Goal: Information Seeking & Learning: Learn about a topic

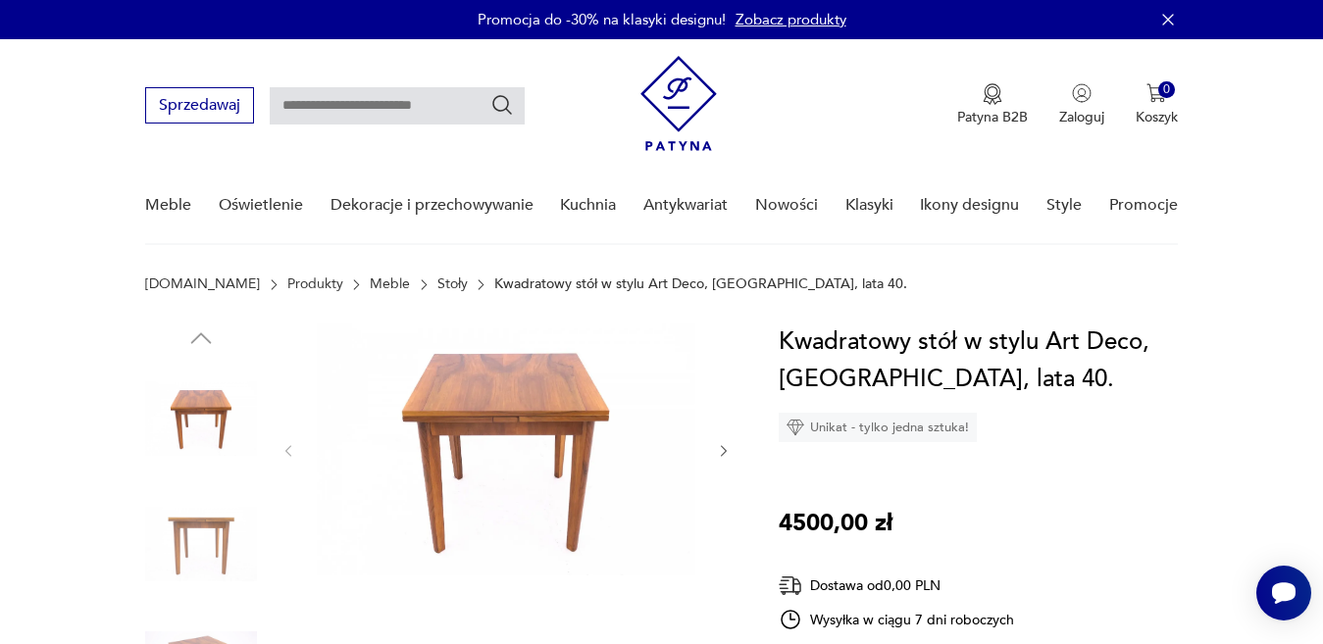
click at [475, 389] on img at bounding box center [506, 450] width 378 height 252
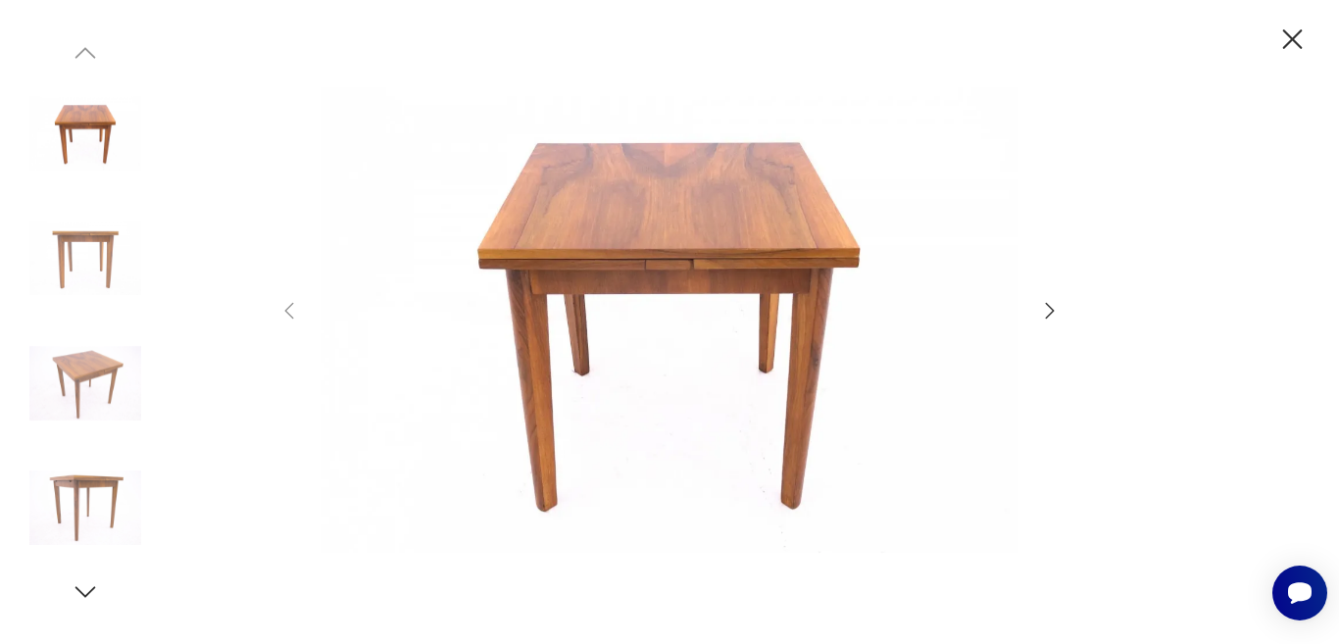
click at [1047, 310] on icon "button" at bounding box center [1050, 311] width 24 height 24
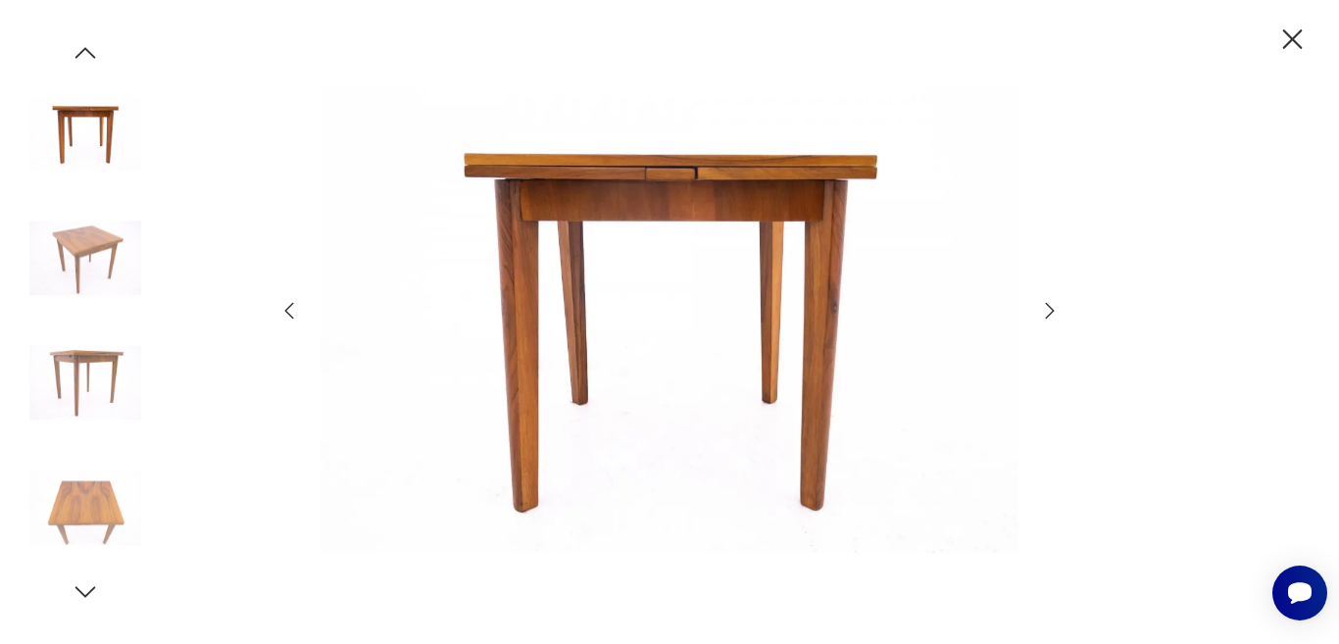
click at [1047, 310] on icon "button" at bounding box center [1050, 311] width 24 height 24
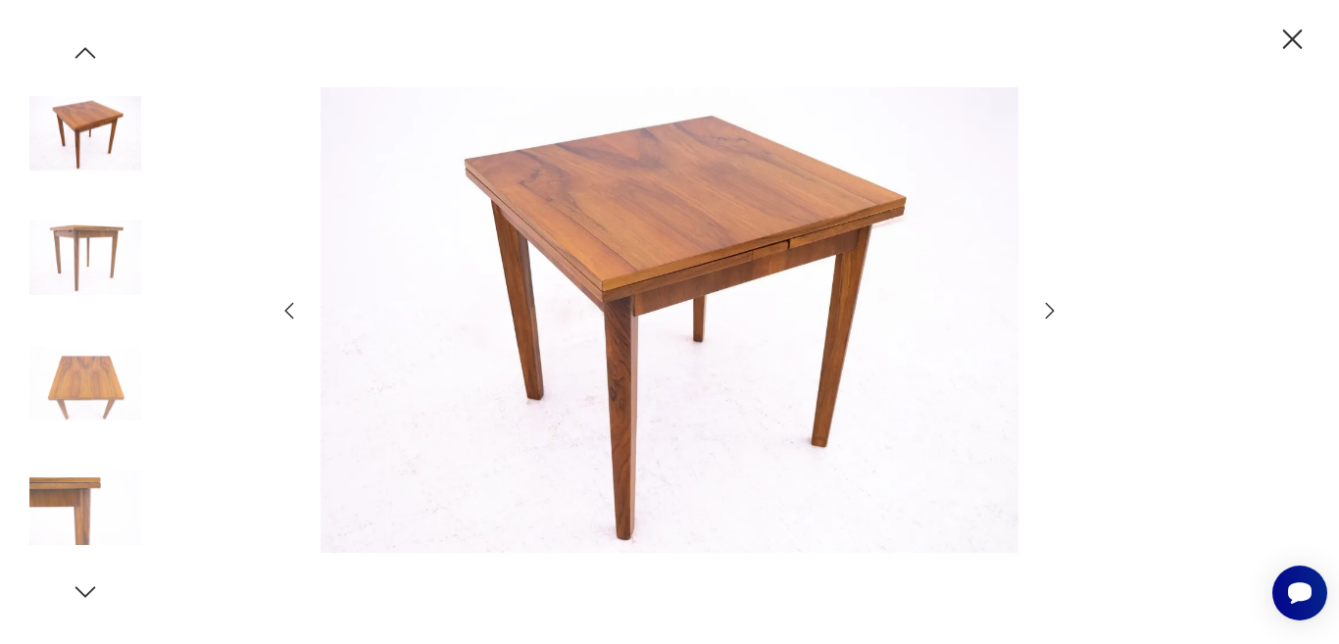
click at [1047, 310] on icon "button" at bounding box center [1050, 311] width 24 height 24
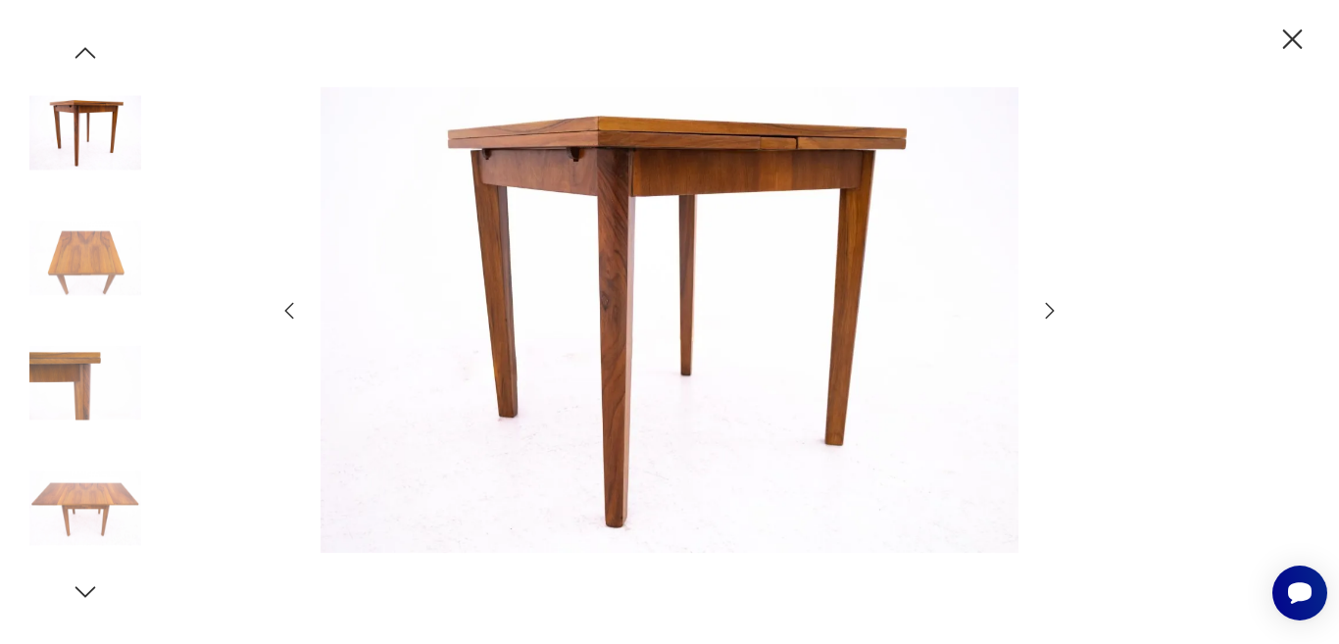
click at [1047, 310] on icon "button" at bounding box center [1050, 311] width 24 height 24
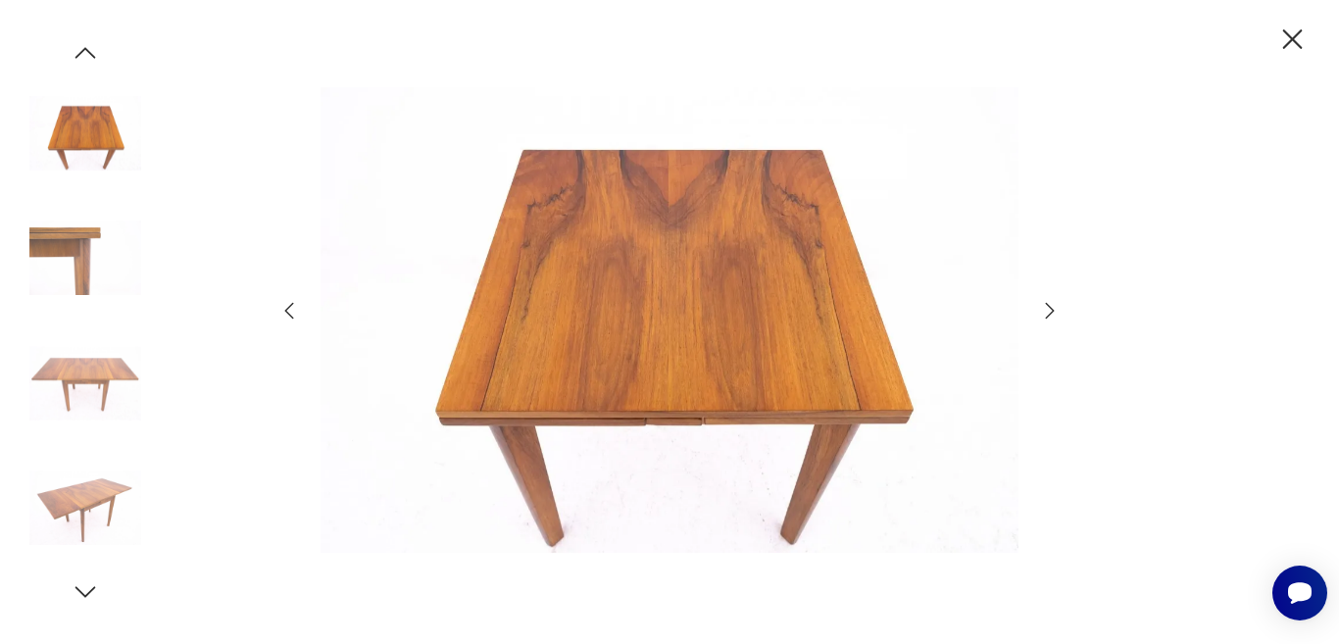
click at [1047, 310] on icon "button" at bounding box center [1050, 311] width 24 height 24
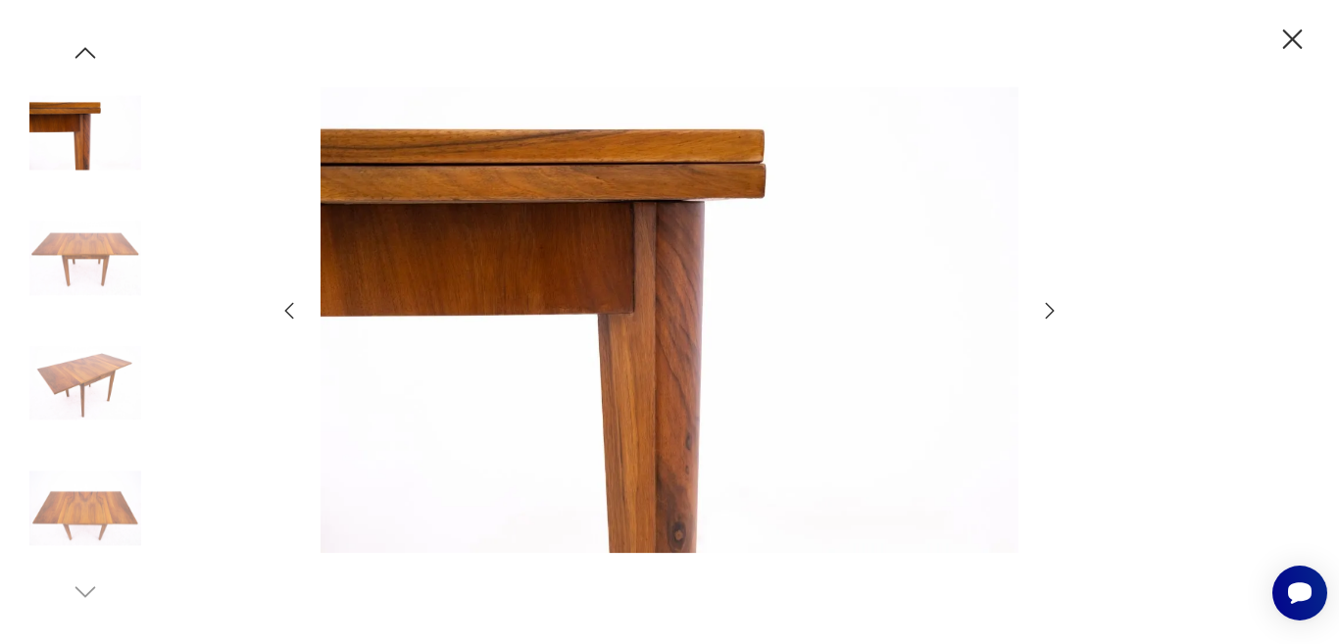
click at [1047, 310] on icon "button" at bounding box center [1050, 311] width 24 height 24
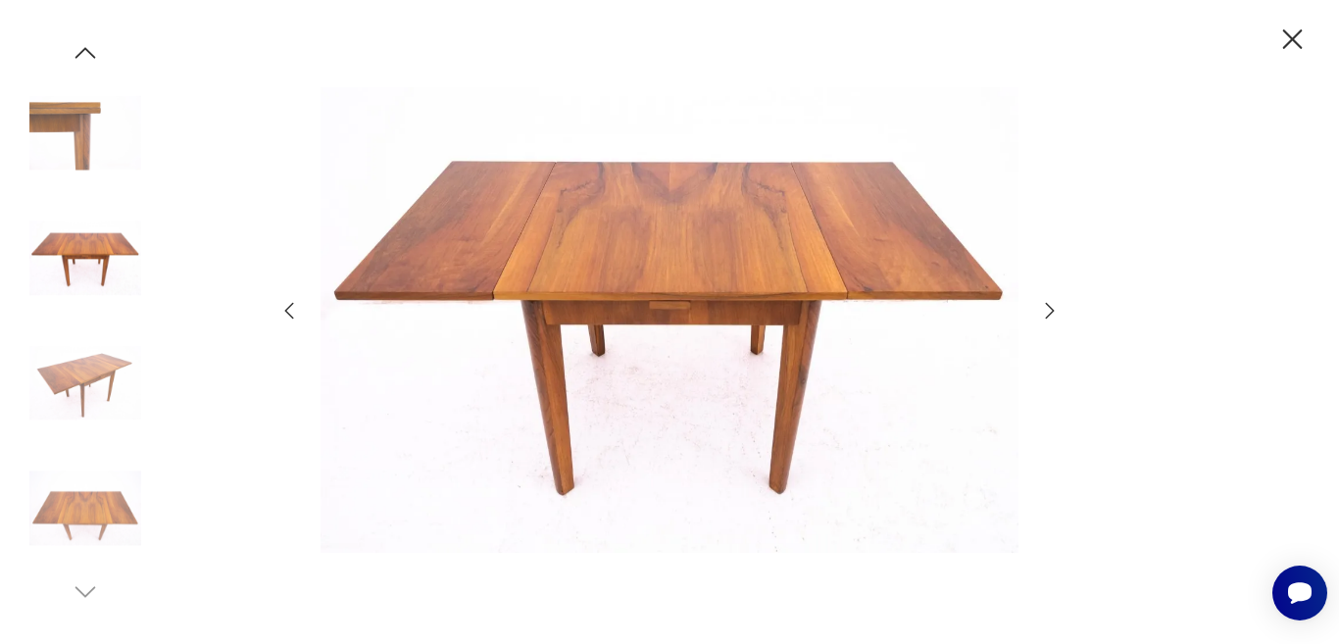
click at [1047, 310] on icon "button" at bounding box center [1050, 311] width 24 height 24
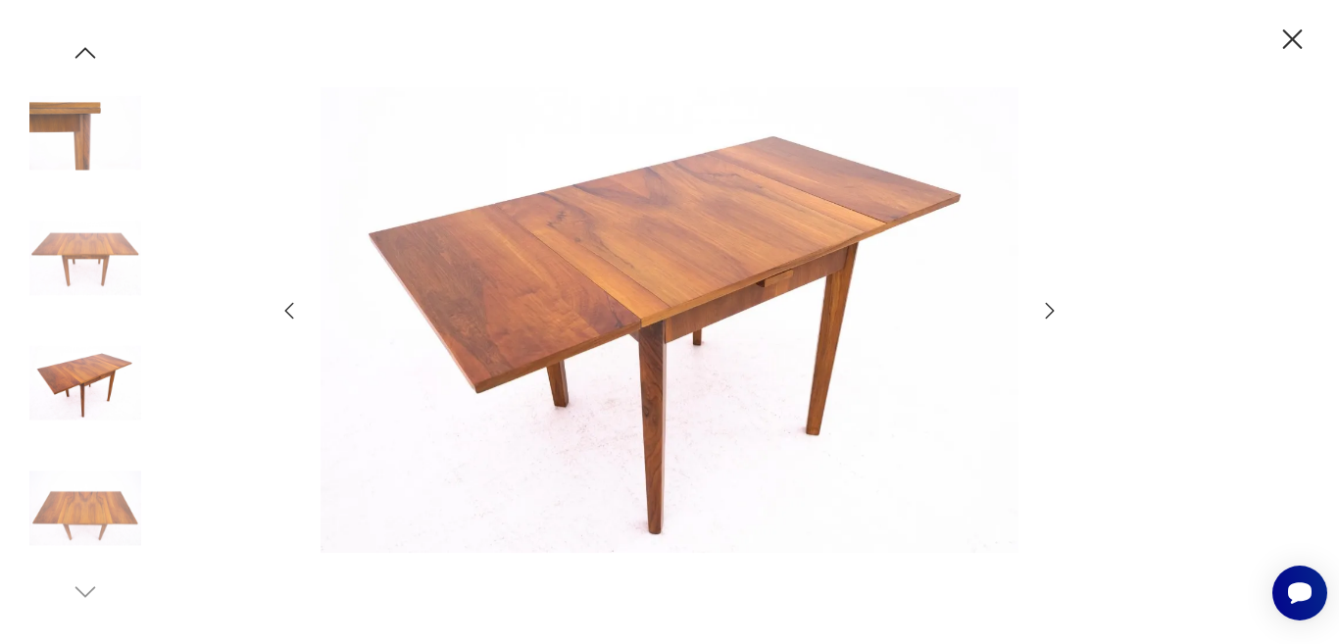
click at [1047, 310] on icon "button" at bounding box center [1050, 311] width 24 height 24
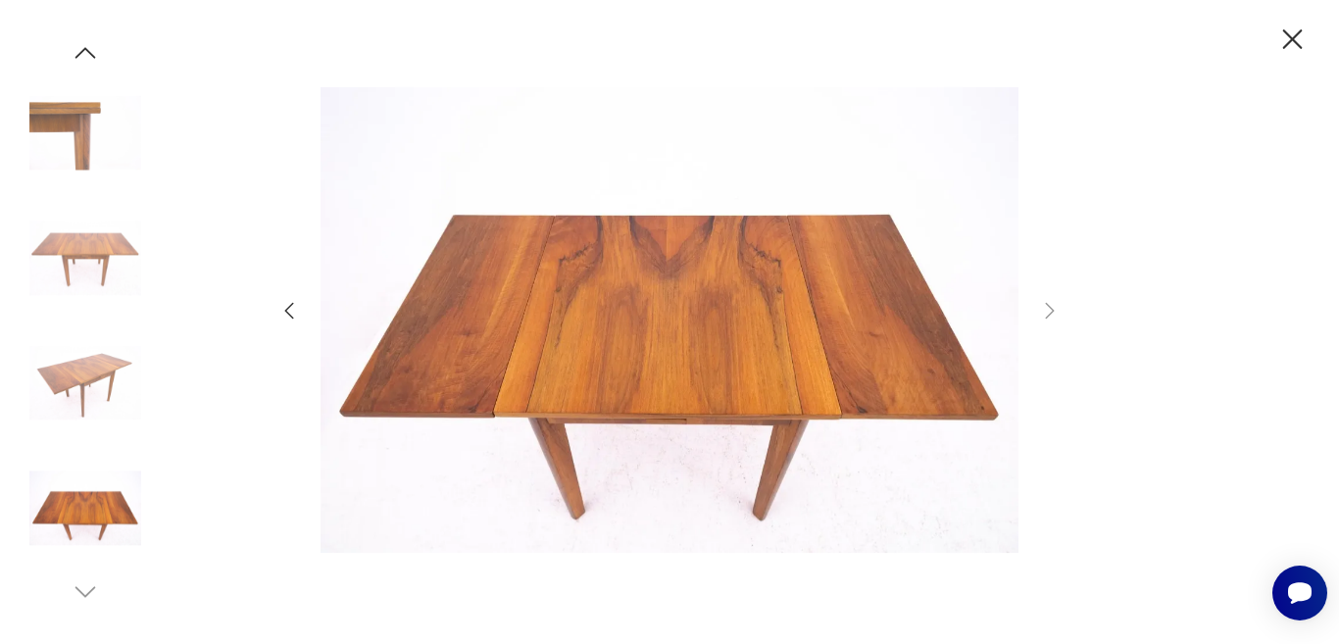
click at [1047, 310] on icon "button" at bounding box center [1050, 311] width 24 height 24
click at [1288, 38] on icon "button" at bounding box center [1292, 40] width 34 height 34
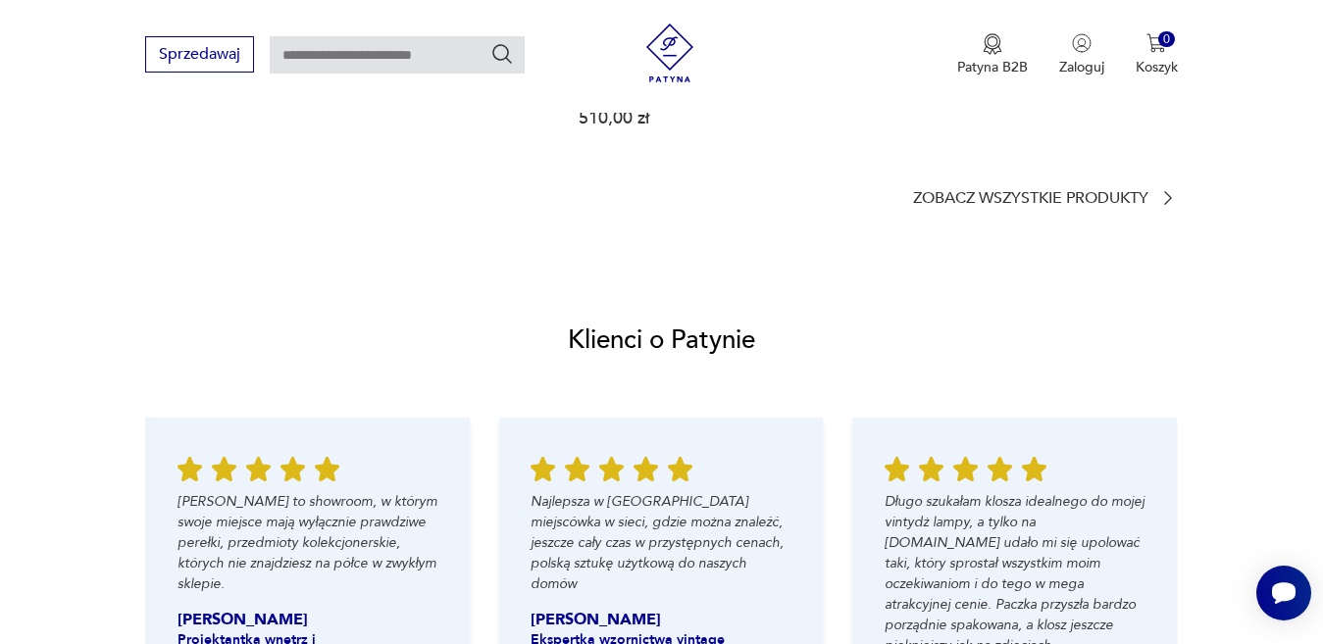
scroll to position [2030, 0]
